Goal: Communication & Community: Answer question/provide support

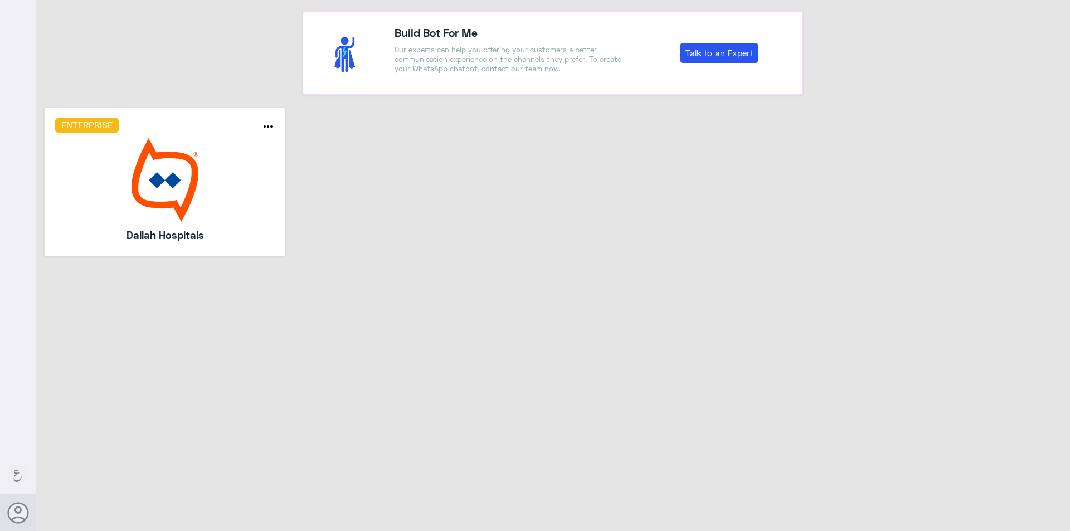
click at [140, 221] on img at bounding box center [165, 180] width 220 height 84
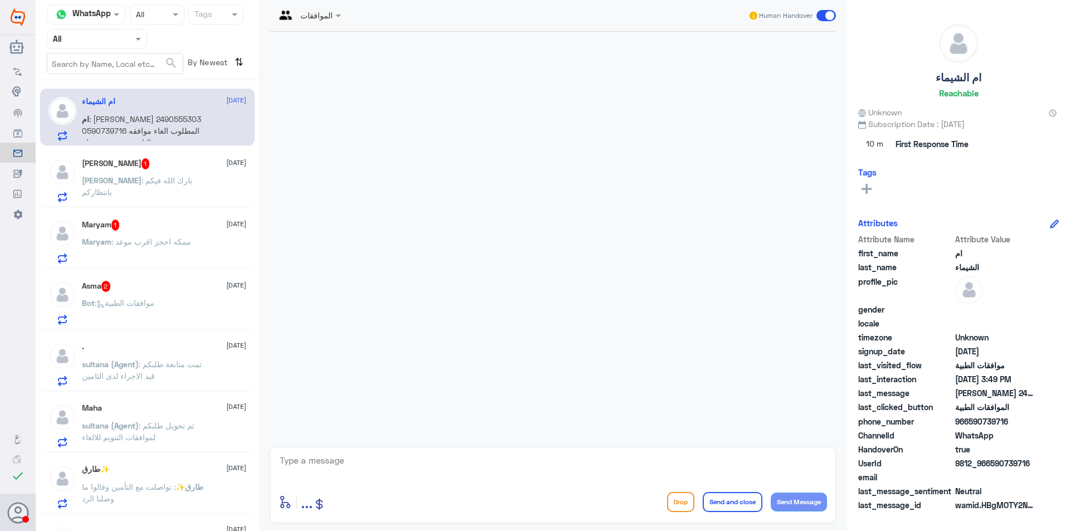
click at [200, 119] on p "ام : عبد الله ادريس 2490555303 0590739716 المطلوب الغاء موافقه التامين بمستشفي …" at bounding box center [144, 127] width 125 height 28
click at [213, 184] on div "[PERSON_NAME] : [PERSON_NAME] فيكم بانتظاركم" at bounding box center [164, 189] width 164 height 25
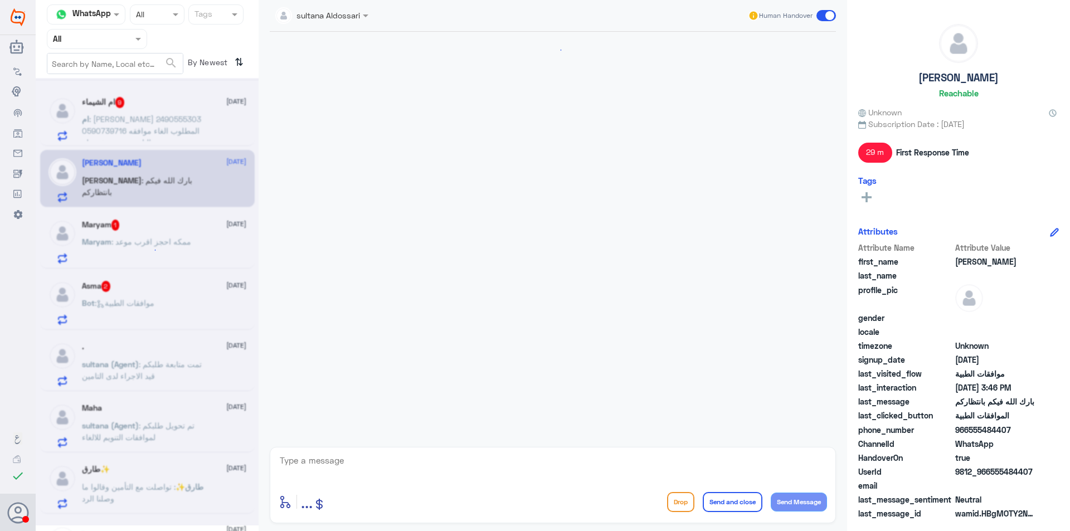
scroll to position [469, 0]
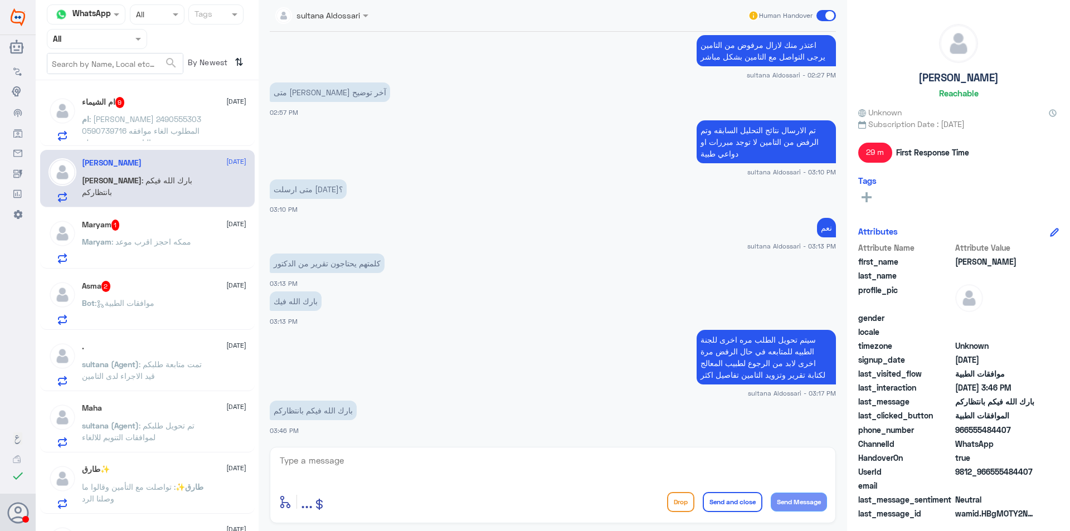
click at [135, 232] on div "Maryam 1 30 September Maryam : ممكه احجز اقرب موعد" at bounding box center [164, 242] width 164 height 44
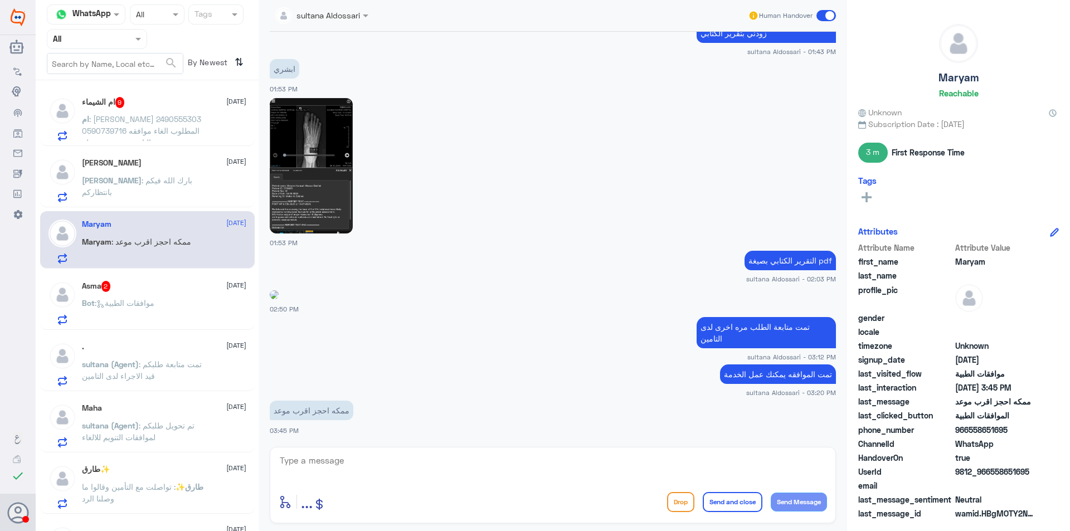
scroll to position [886, 0]
click at [146, 318] on p "Bot : موافقات الطبية" at bounding box center [118, 311] width 72 height 28
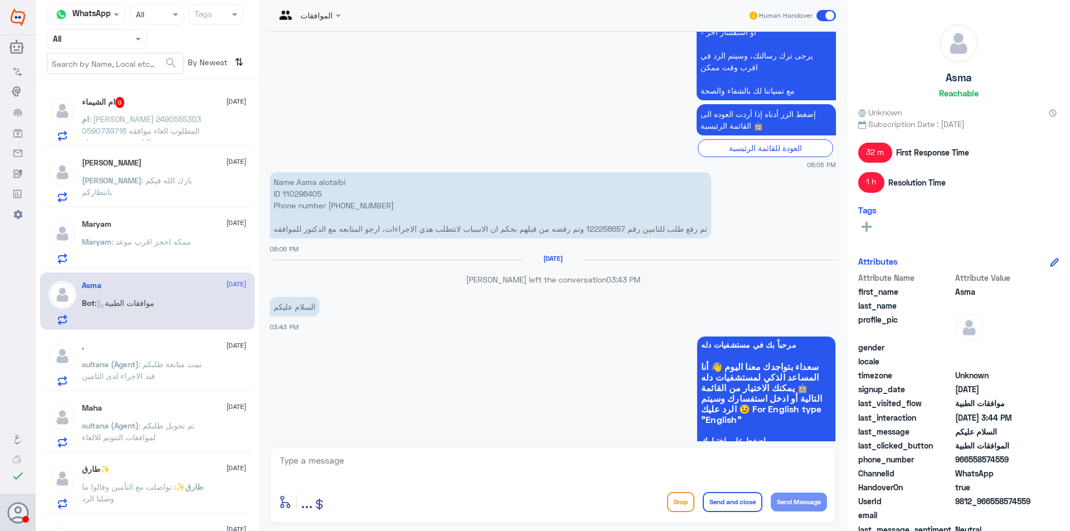
scroll to position [715, 0]
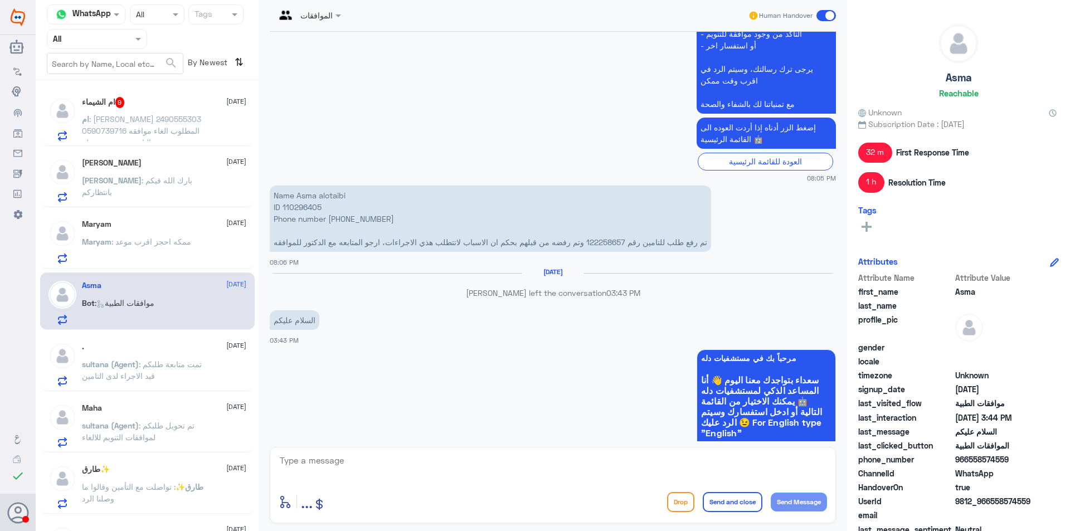
click at [191, 140] on p "ام : عبد الله ادريس 2490555303 0590739716 المطلوب الغاء موافقه التامين بمستشفي …" at bounding box center [144, 127] width 125 height 28
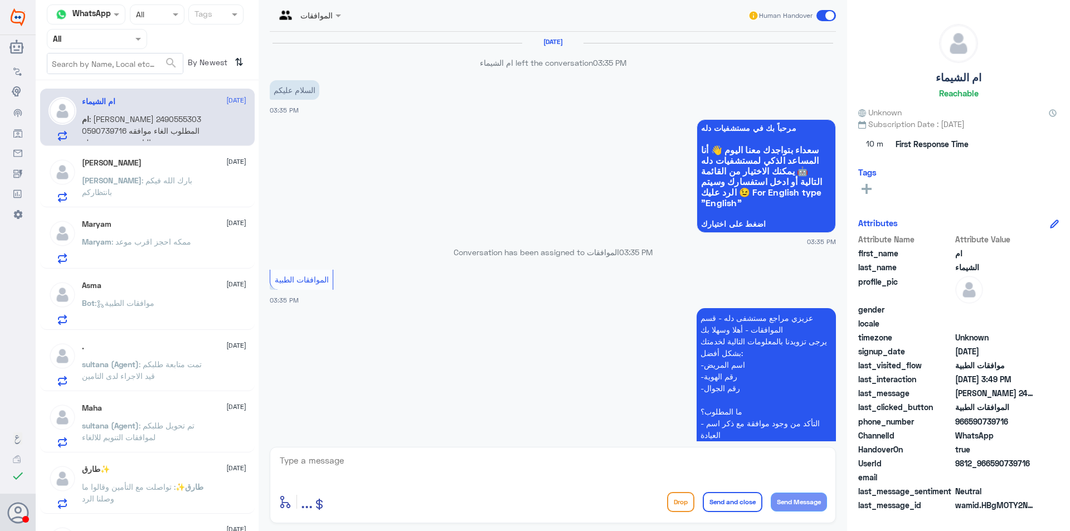
scroll to position [984, 0]
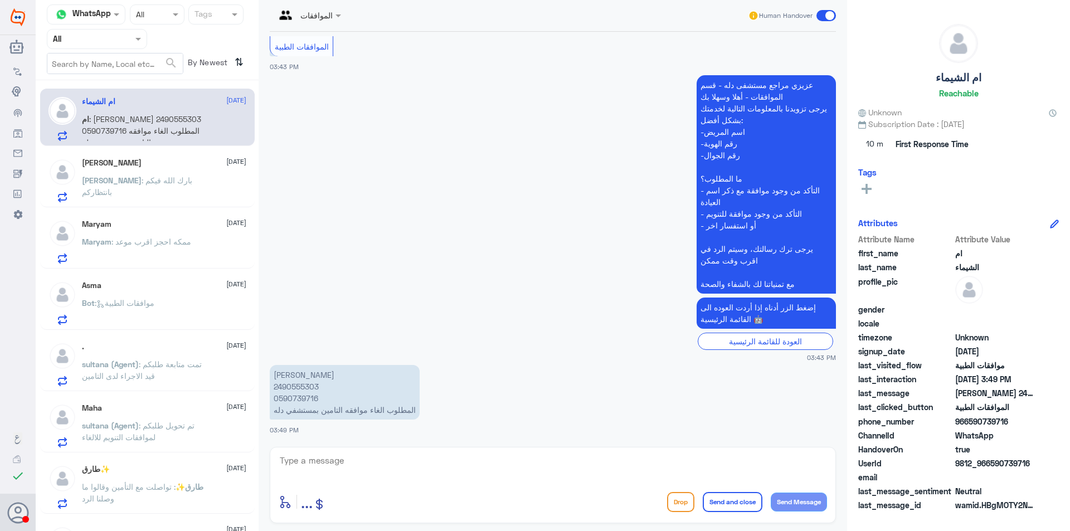
click at [294, 392] on p "عبد الله ادريس 2490555303 0590739716 المطلوب الغاء موافقه التامين بمستشفي دله" at bounding box center [345, 392] width 150 height 55
copy p "2490555303"
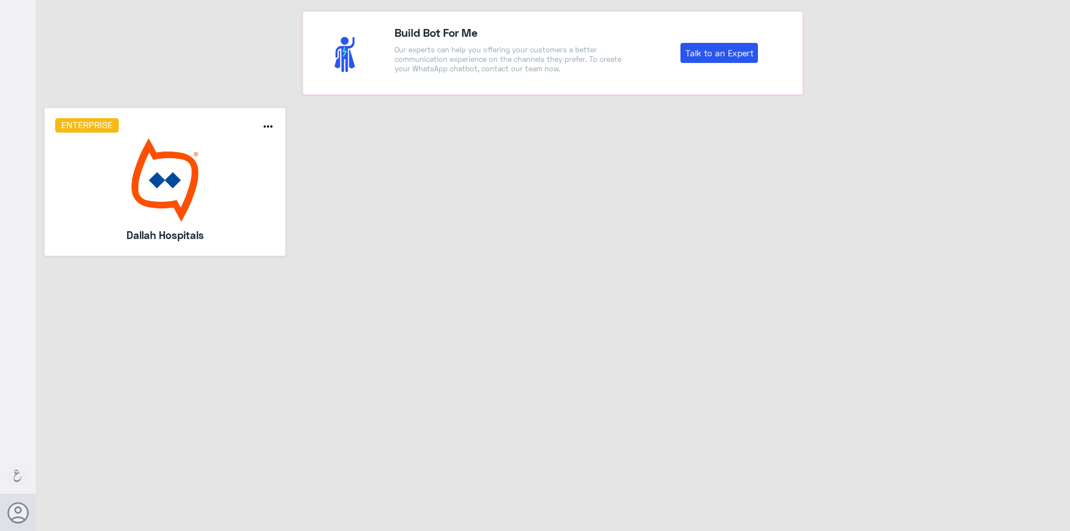
click at [159, 167] on img at bounding box center [165, 180] width 220 height 84
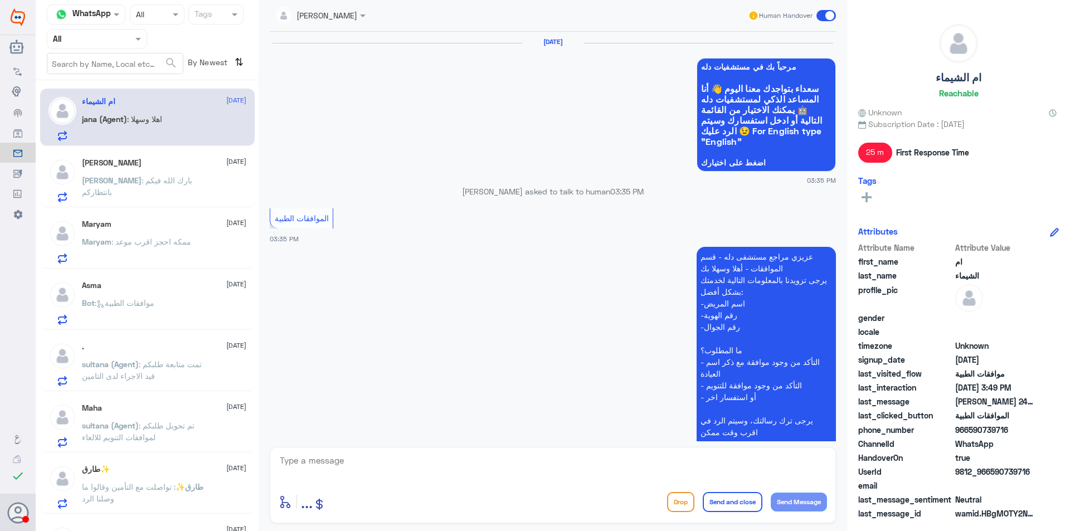
scroll to position [978, 0]
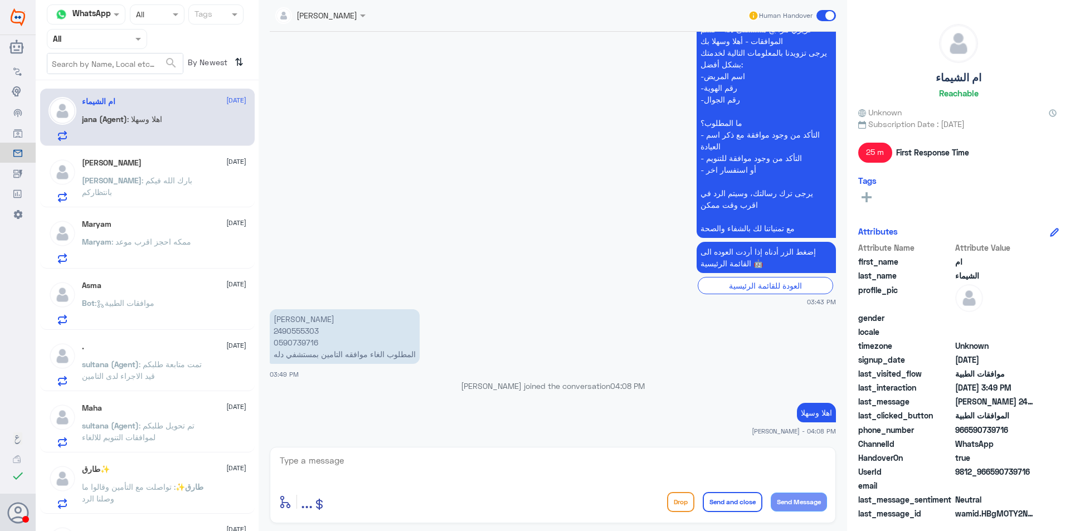
click at [191, 189] on div "[PERSON_NAME] : [PERSON_NAME] فيكم بانتظاركم" at bounding box center [164, 189] width 164 height 25
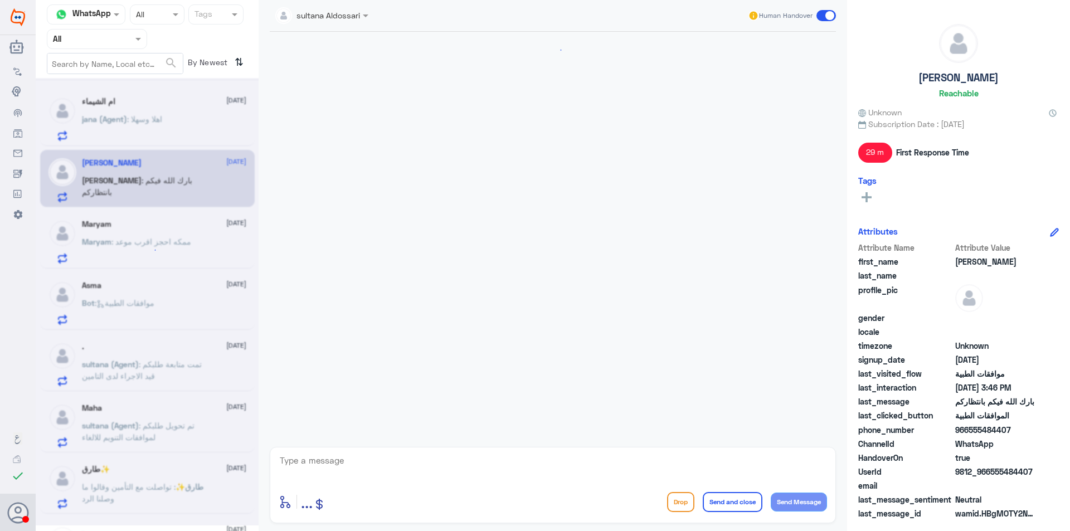
scroll to position [469, 0]
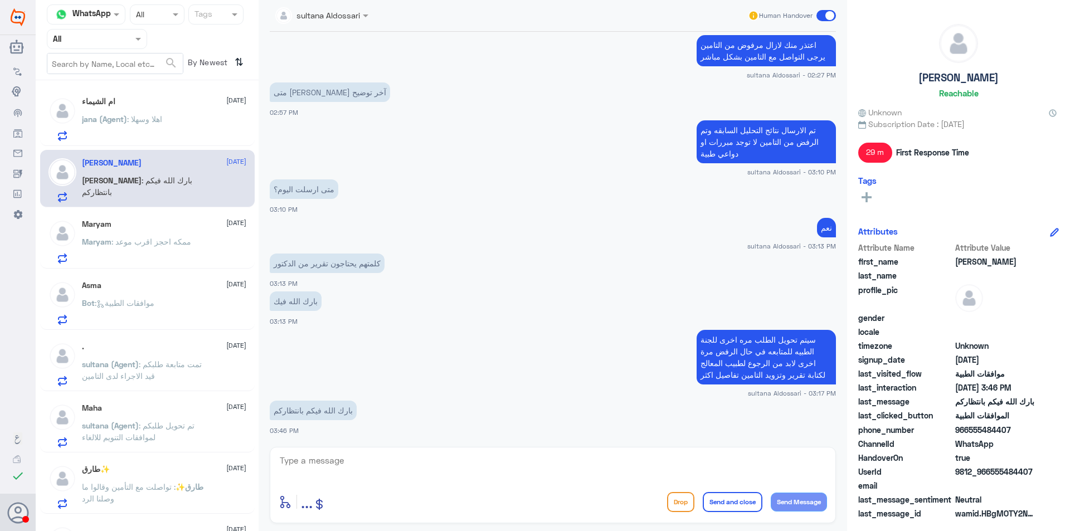
click at [186, 143] on div "ام الشيماء [DATE] [PERSON_NAME] (Agent) : اهلا وسهلا" at bounding box center [147, 117] width 215 height 57
click at [188, 134] on div "[PERSON_NAME] (Agent) : اهلا وسهلا" at bounding box center [164, 128] width 164 height 25
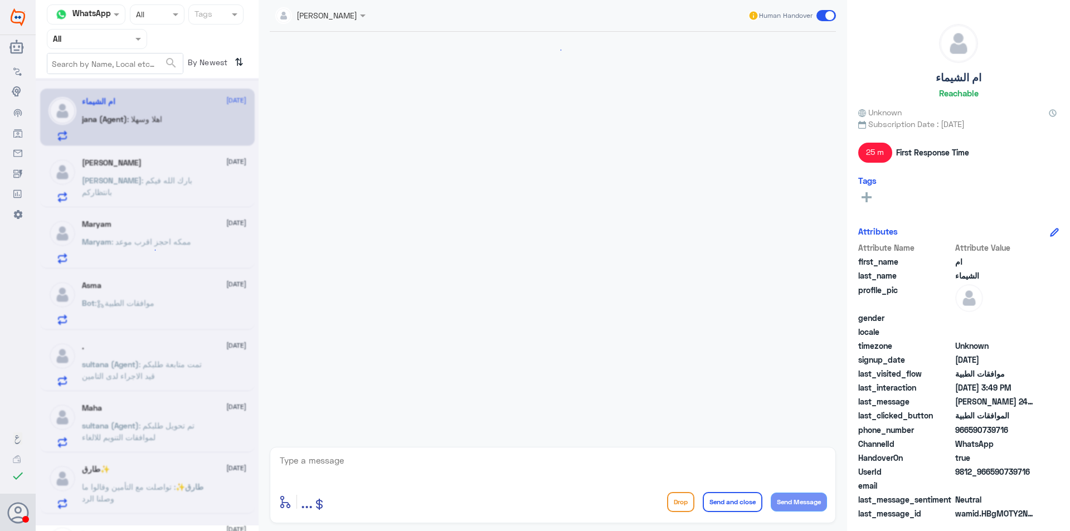
scroll to position [978, 0]
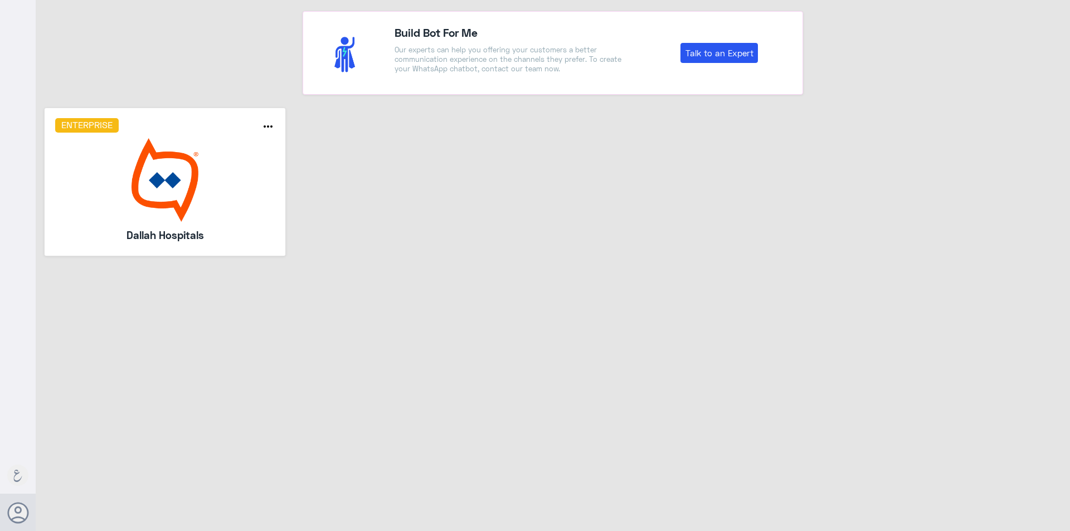
drag, startPoint x: 0, startPoint y: 0, endPoint x: 176, endPoint y: 153, distance: 233.5
click at [176, 153] on img at bounding box center [165, 180] width 220 height 84
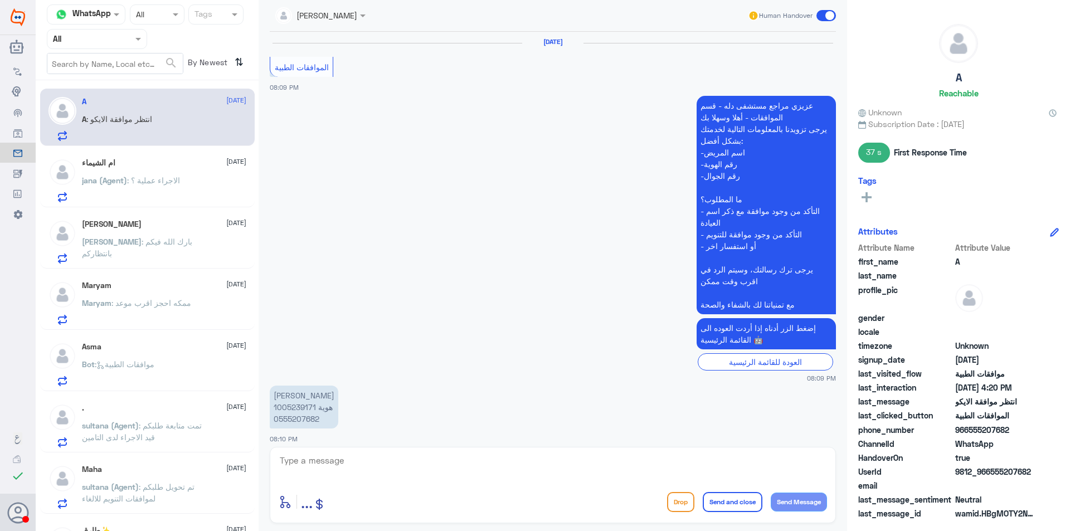
scroll to position [926, 0]
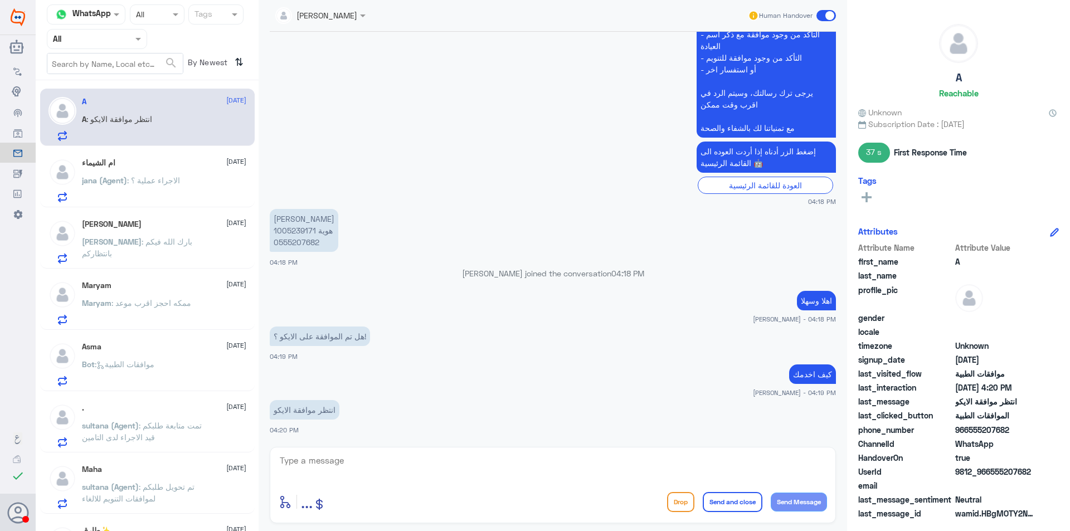
click at [215, 238] on div "[PERSON_NAME] [DATE] [PERSON_NAME] : بارك الله فيكم بانتظاركم" at bounding box center [164, 242] width 164 height 44
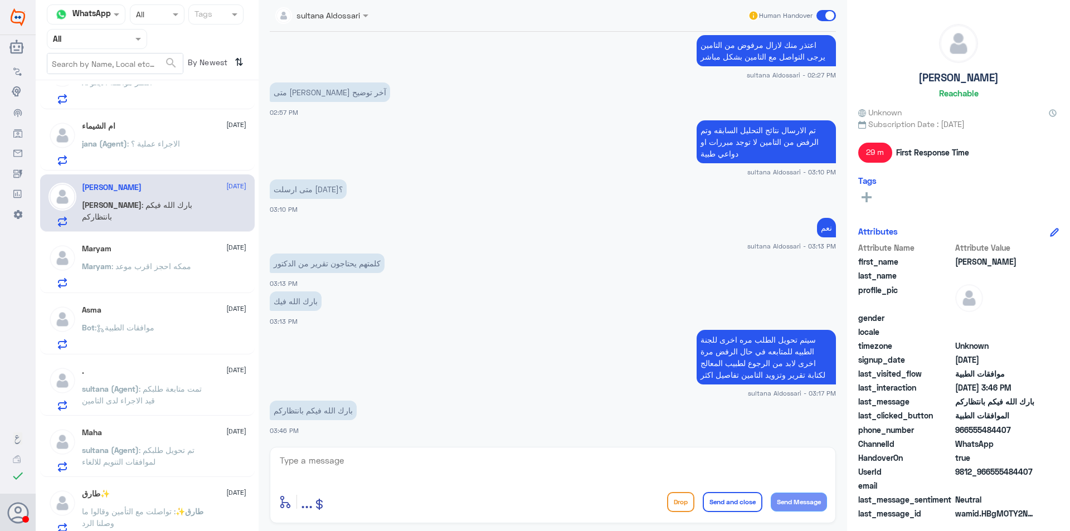
scroll to position [56, 0]
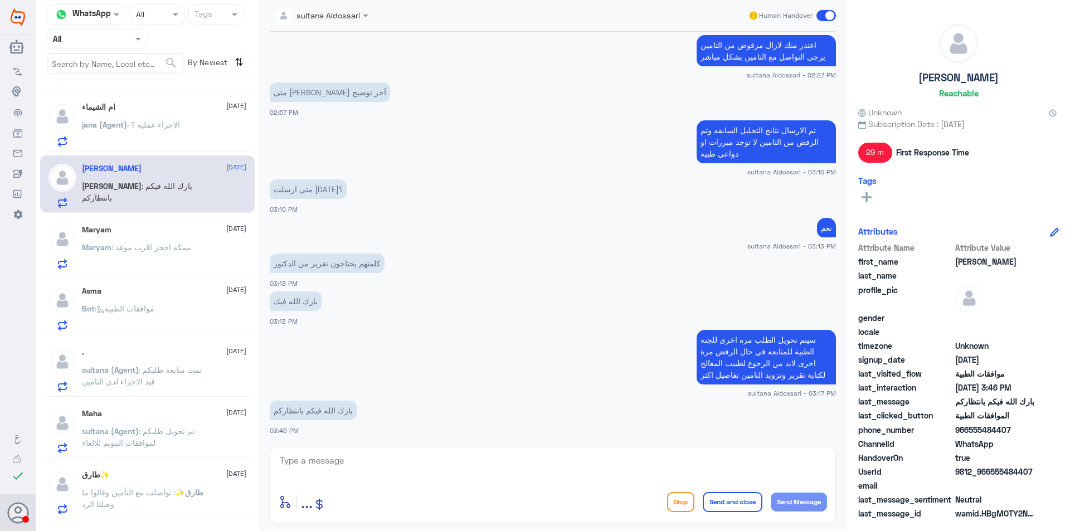
click at [214, 241] on div "Maryam 30 September Maryam : ممكه احجز اقرب موعد" at bounding box center [164, 247] width 164 height 44
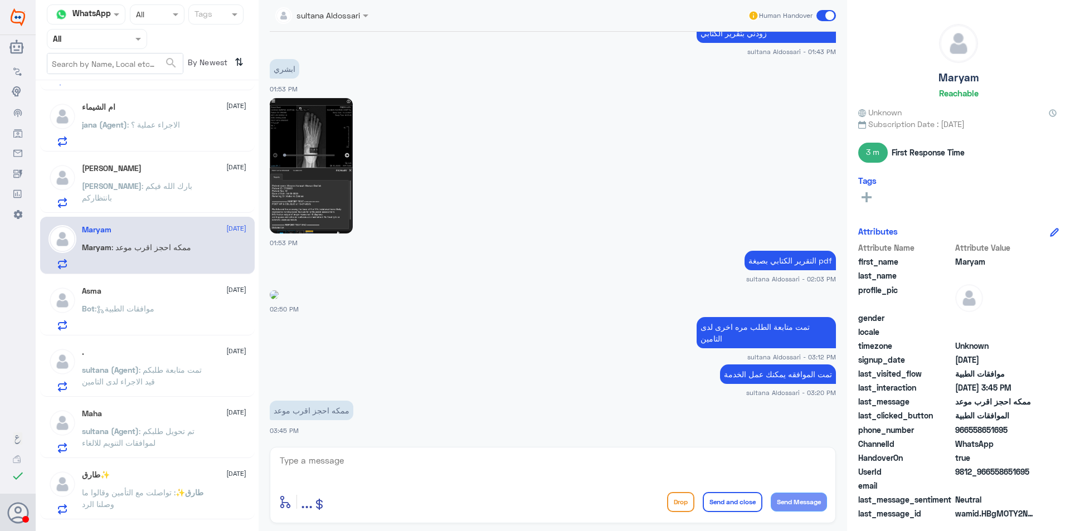
scroll to position [886, 0]
click at [184, 294] on div "Asma 30 September" at bounding box center [164, 291] width 164 height 9
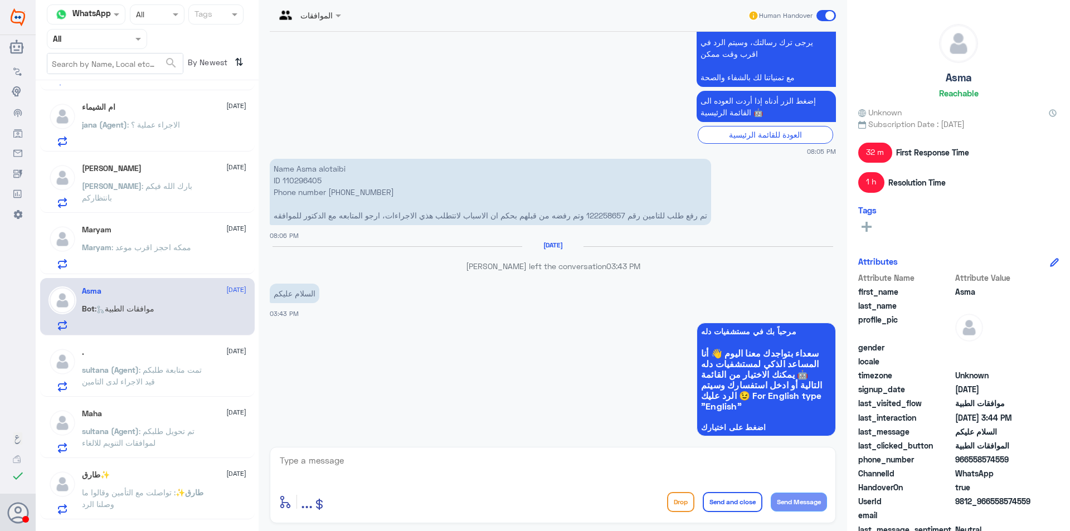
scroll to position [715, 0]
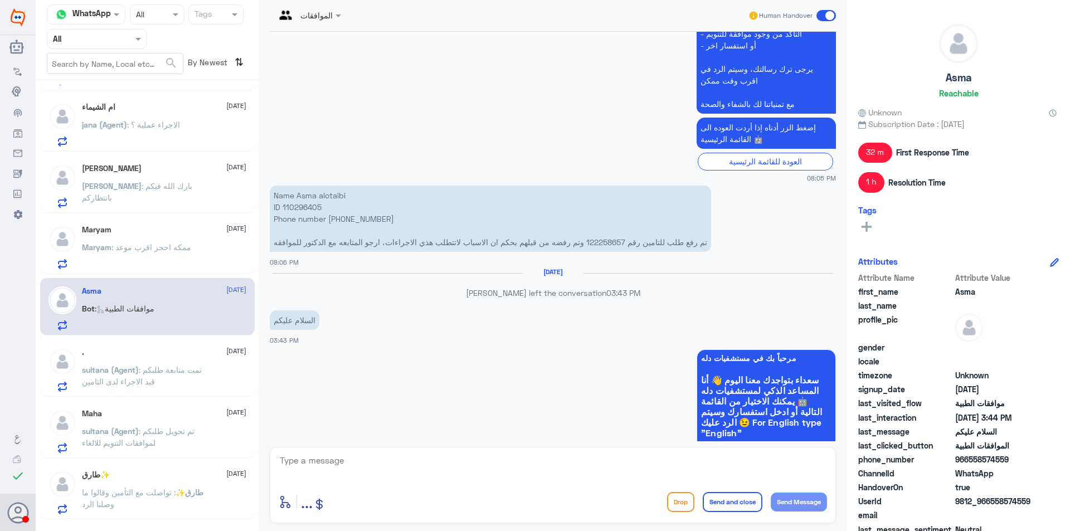
click at [354, 220] on p "Name Asma alotaibi ID 110296405 Phone number 0503400980 تم رفع طلب للتامين رقم …" at bounding box center [490, 219] width 441 height 66
click at [303, 208] on p "Name Asma alotaibi ID 110296405 Phone number 0503400980 تم رفع طلب للتامين رقم …" at bounding box center [490, 219] width 441 height 66
copy p "110296405"
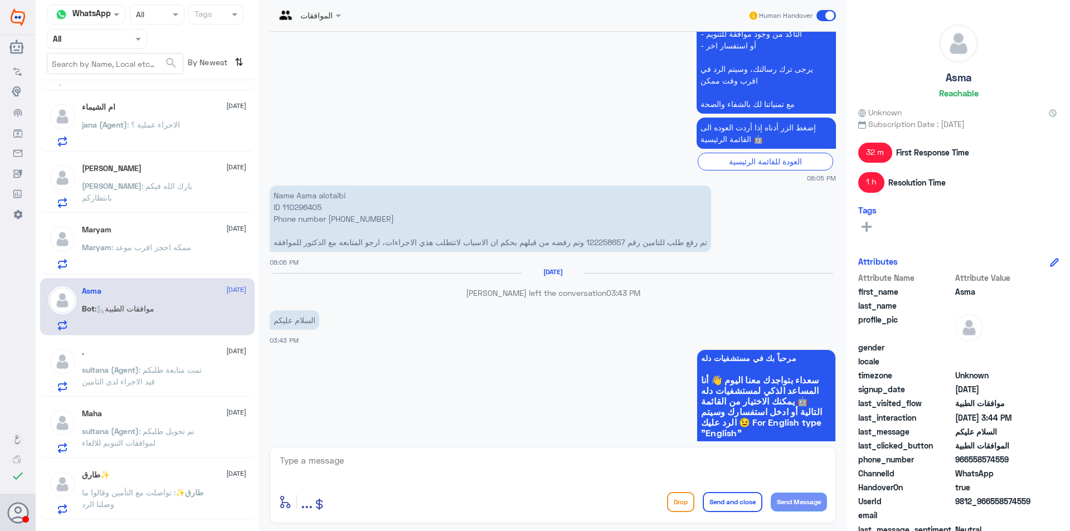
click at [352, 213] on p "Name Asma alotaibi ID 110296405 Phone number 0503400980 تم رفع طلب للتامين رقم …" at bounding box center [490, 219] width 441 height 66
copy p "0503400980"
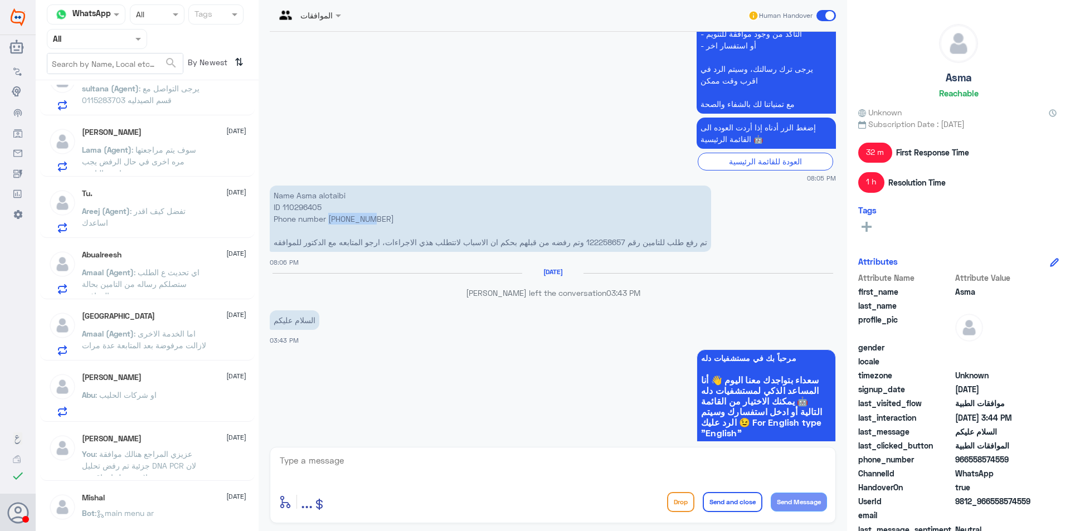
scroll to position [1266, 0]
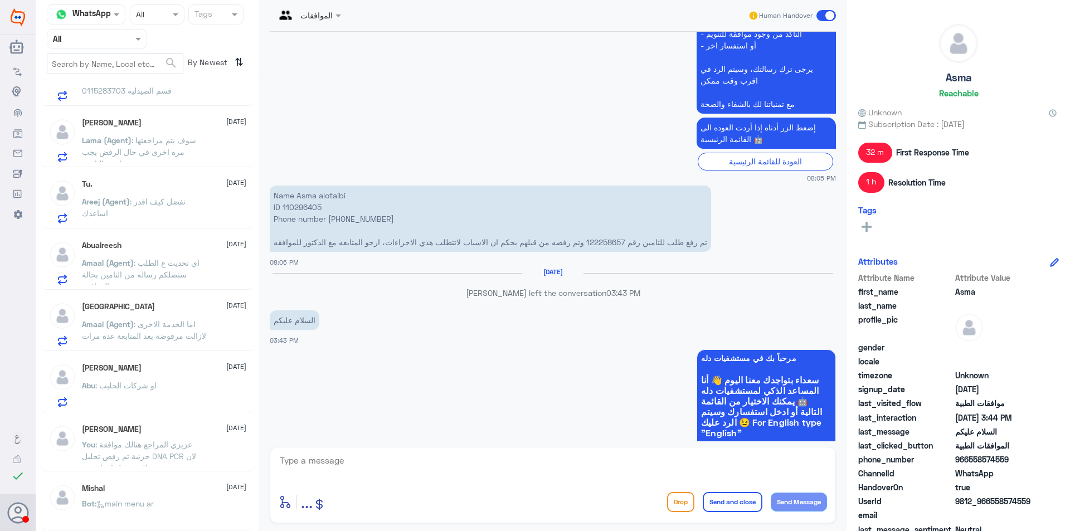
click at [161, 324] on span ": اما الخدمة الاخرى لازالت مرفوضة بعد المتابعة عدة مرات" at bounding box center [144, 329] width 124 height 21
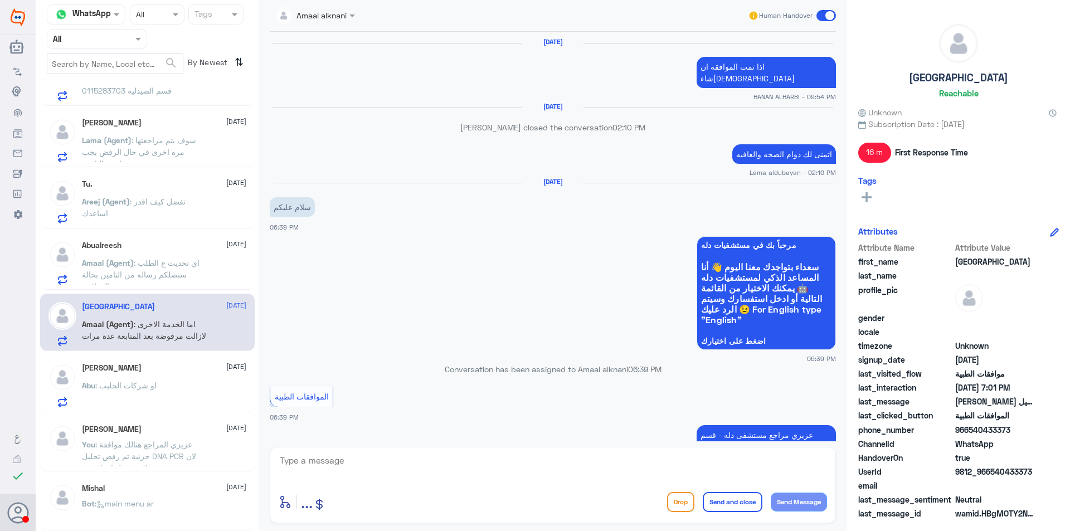
scroll to position [751, 0]
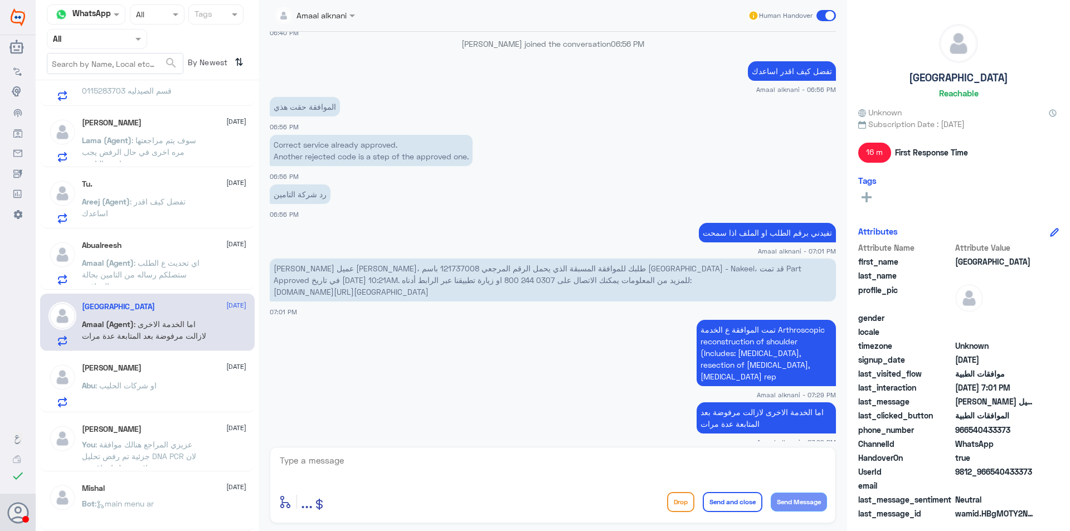
click at [143, 364] on div "Abu Hassa 29 September" at bounding box center [164, 367] width 164 height 9
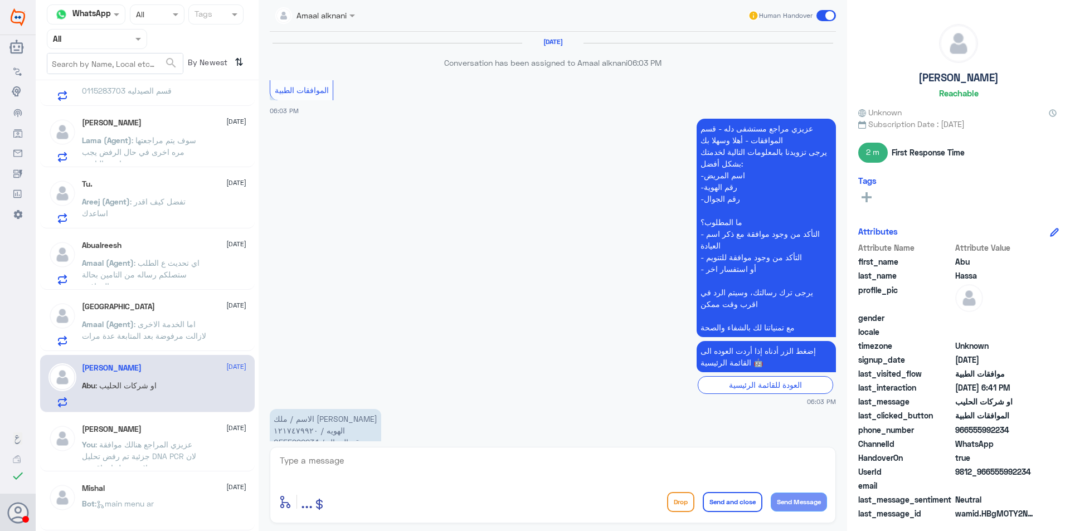
scroll to position [609, 0]
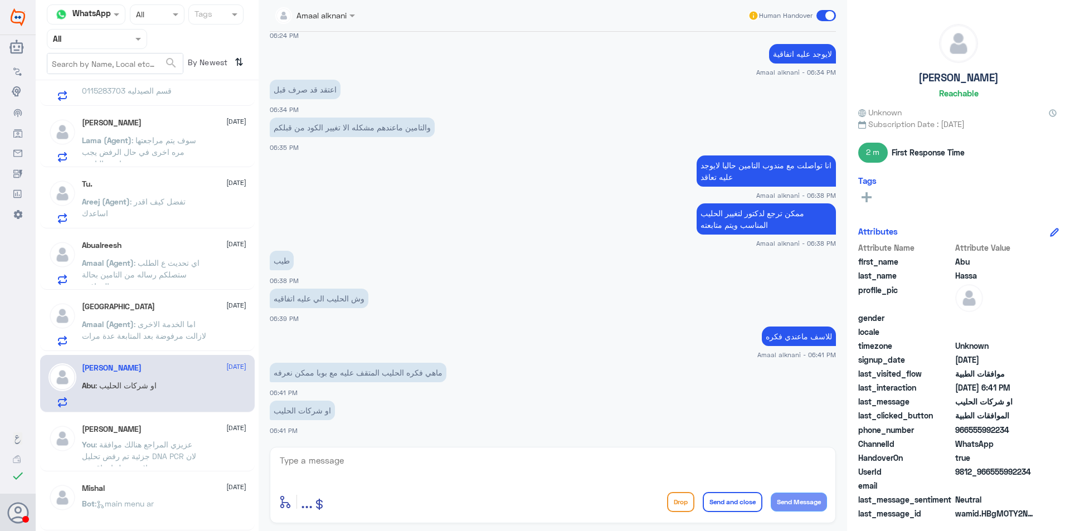
click at [140, 449] on span ": عزيزي المراجع هنالك موافقة جزئية تم رفض تحليل DNA PCR لان لايوجد عليها تعاقد …" at bounding box center [143, 474] width 123 height 68
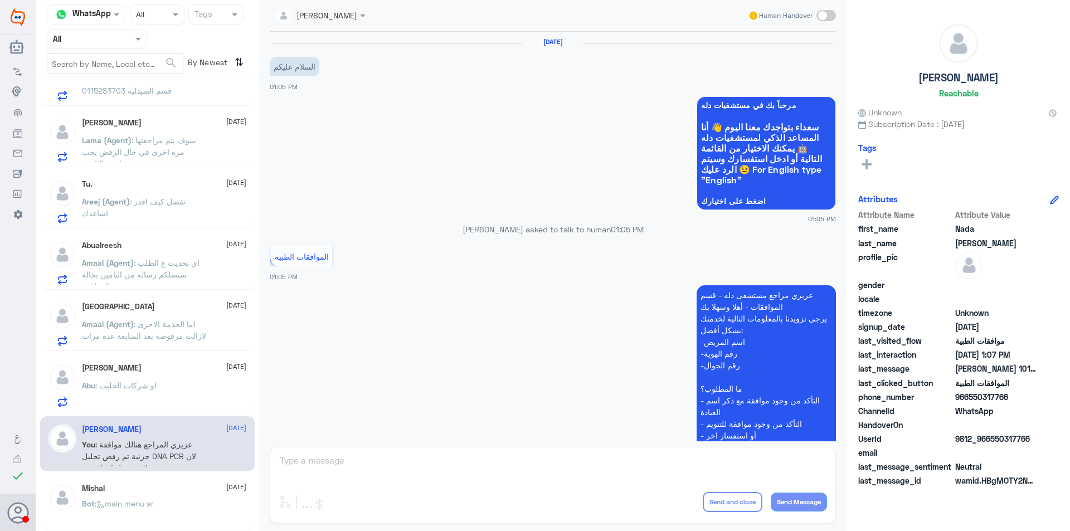
scroll to position [469, 0]
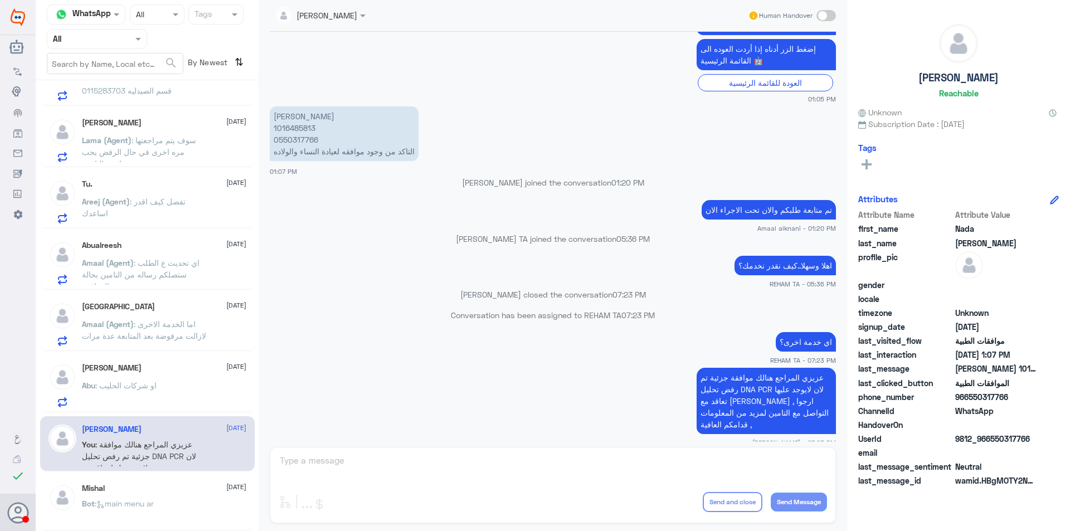
click at [164, 322] on span ": اما الخدمة الاخرى لازالت مرفوضة بعد المتابعة عدة مرات" at bounding box center [144, 329] width 124 height 21
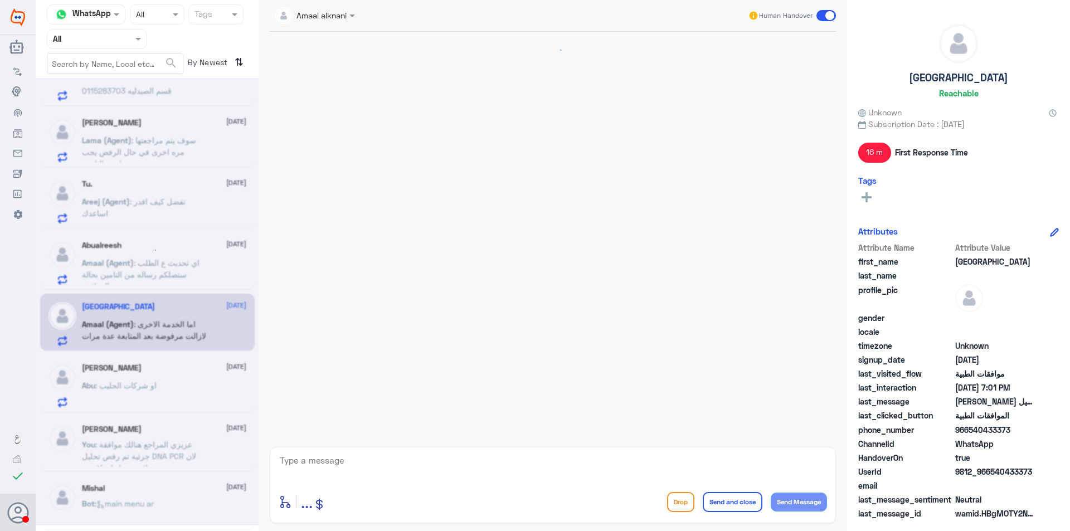
scroll to position [751, 0]
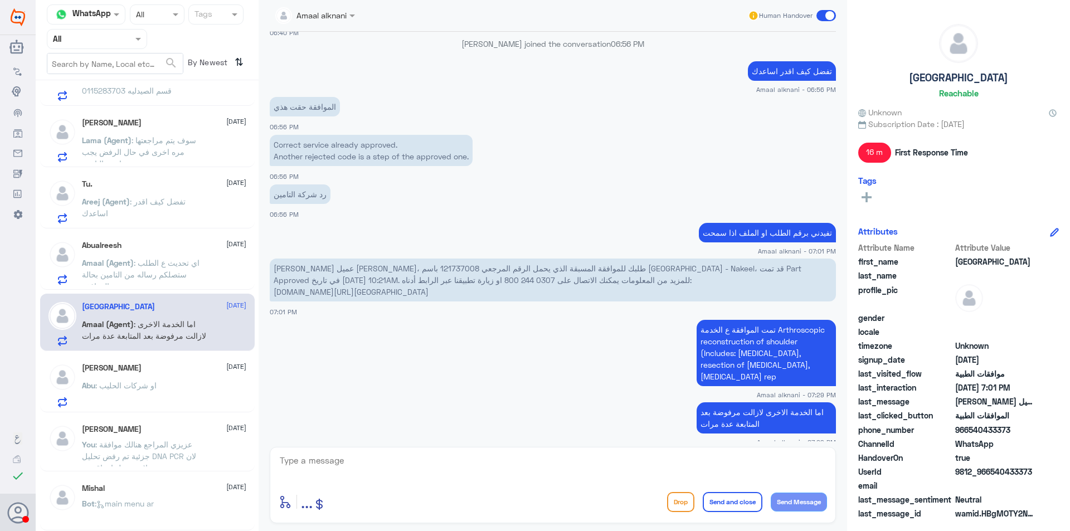
click at [164, 263] on span ": اي تحديث ع الطلب ستصلكم رساله من التامين بحالة الموافقة" at bounding box center [141, 274] width 118 height 33
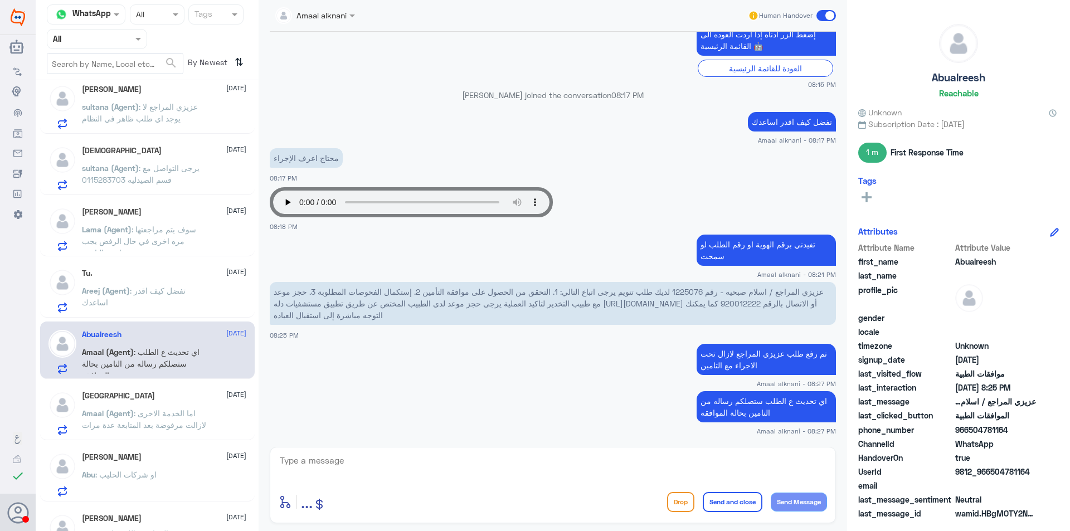
scroll to position [1155, 0]
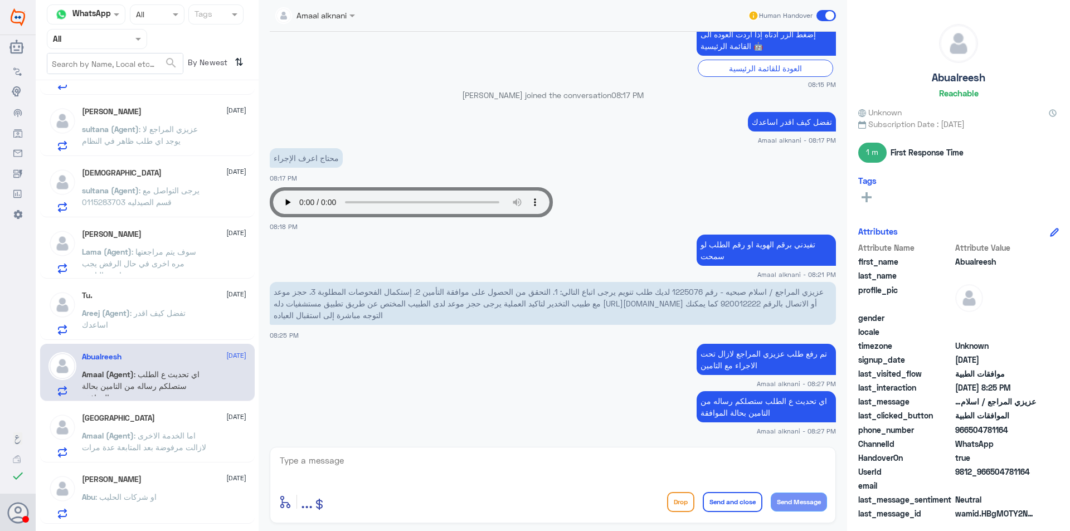
click at [160, 308] on p "Areej (Agent) : تفضل كيف اقدر اساعدك" at bounding box center [144, 321] width 125 height 28
